Goal: Task Accomplishment & Management: Manage account settings

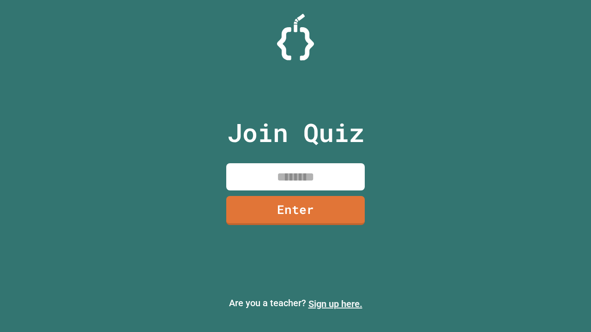
click at [335, 304] on link "Sign up here." at bounding box center [335, 304] width 54 height 11
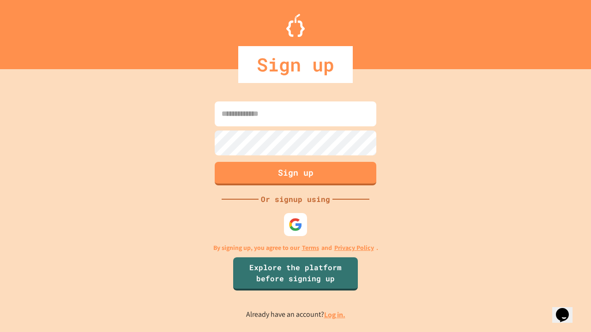
click at [335, 315] on link "Log in." at bounding box center [334, 315] width 21 height 10
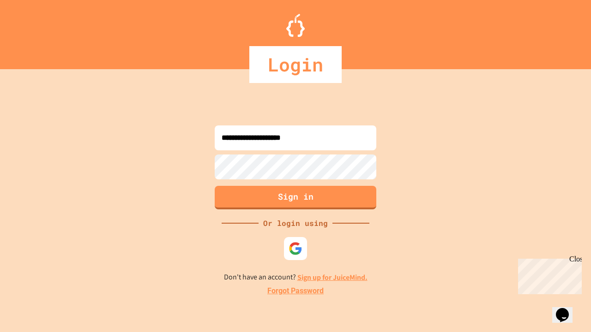
type input "**********"
